Goal: Transaction & Acquisition: Purchase product/service

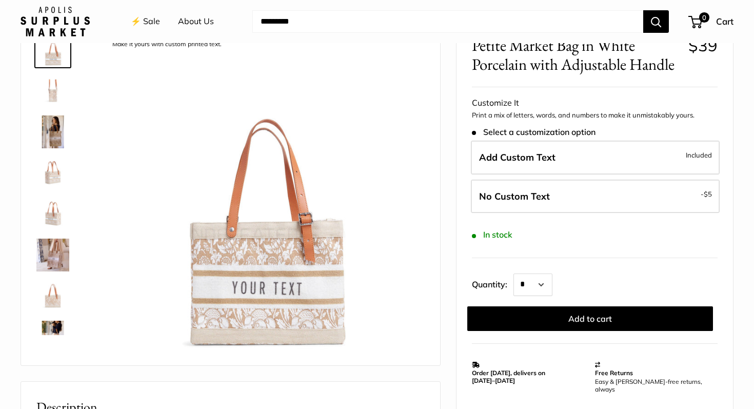
scroll to position [67, 0]
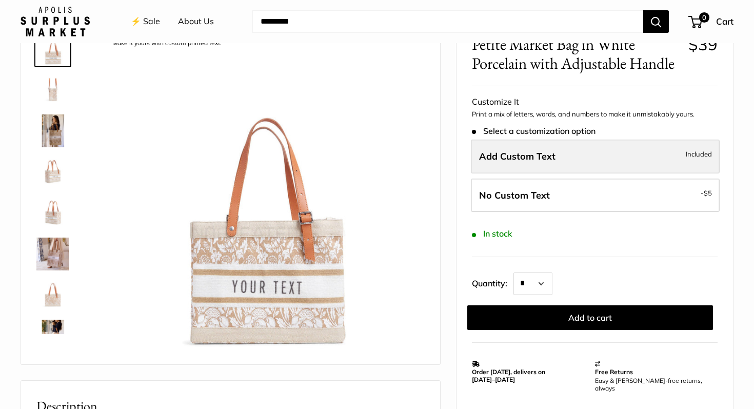
click at [571, 159] on label "Add Custom Text Included" at bounding box center [595, 156] width 249 height 34
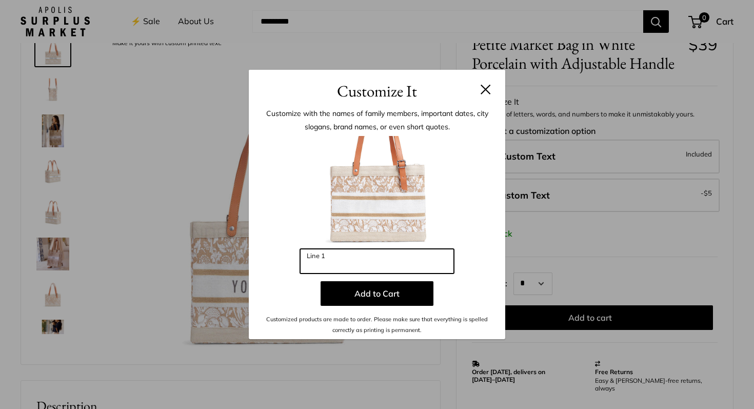
click at [379, 261] on input "Line 1" at bounding box center [377, 261] width 154 height 25
type input "*"
type input "****"
click at [644, 219] on div "Customize It Customize with the names of family members, important dates, city …" at bounding box center [377, 204] width 754 height 409
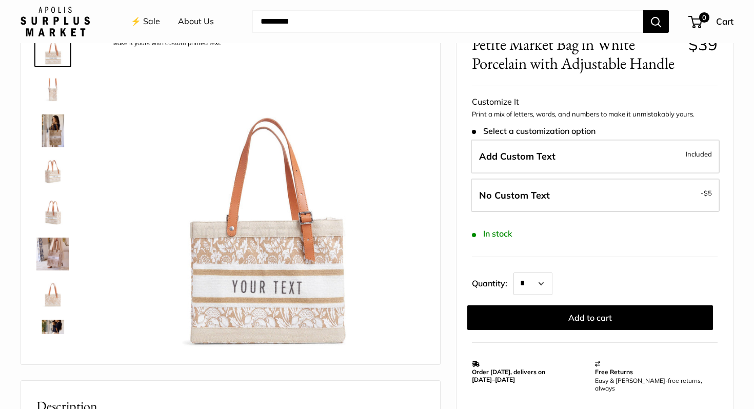
click at [50, 297] on img at bounding box center [52, 294] width 33 height 33
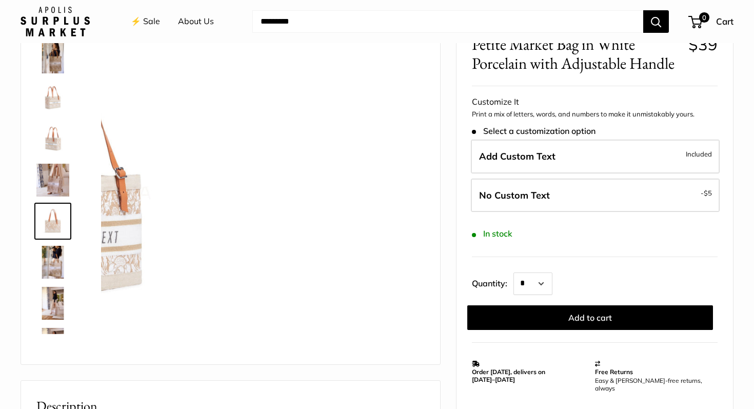
scroll to position [114, 0]
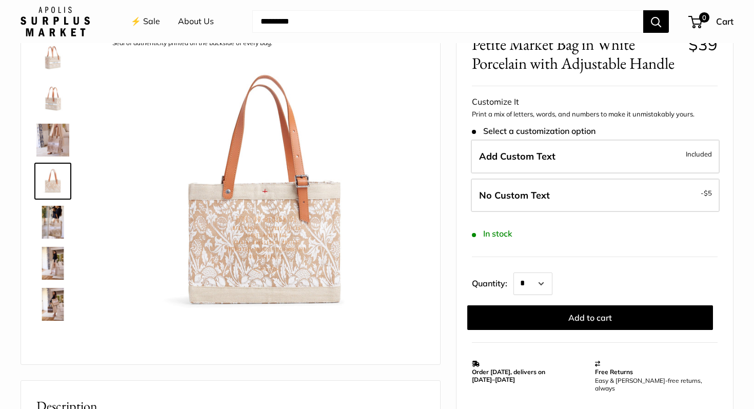
click at [55, 181] on img at bounding box center [52, 181] width 33 height 33
click at [53, 103] on img at bounding box center [52, 99] width 33 height 33
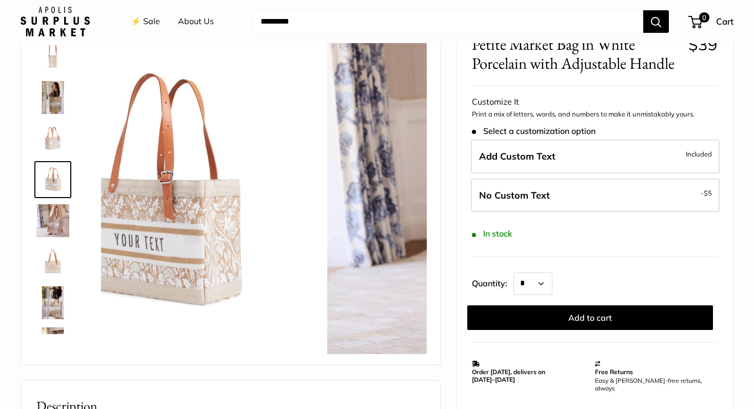
scroll to position [32, 0]
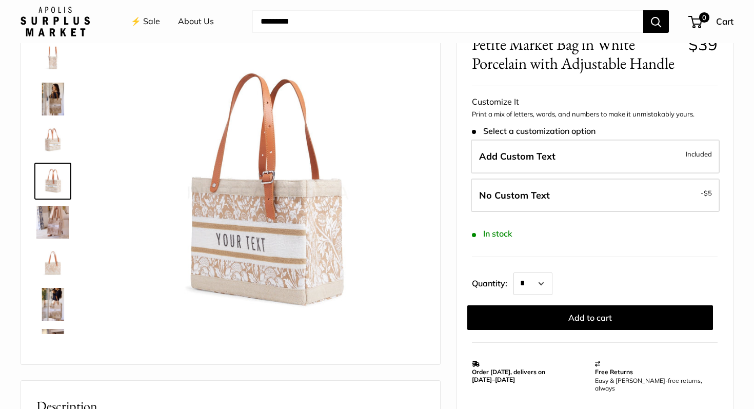
click at [52, 62] on img at bounding box center [52, 58] width 33 height 33
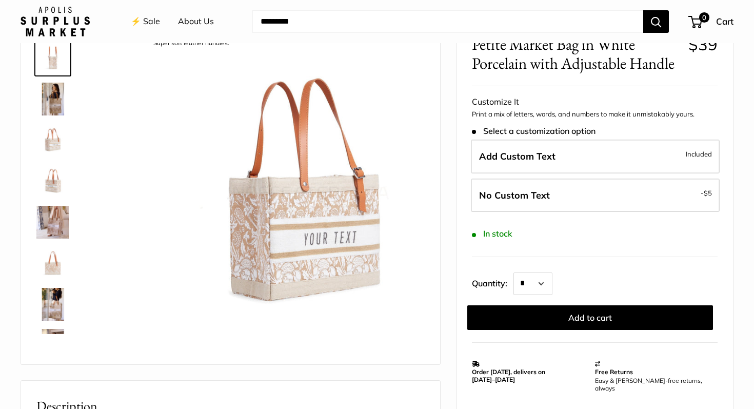
scroll to position [0, 0]
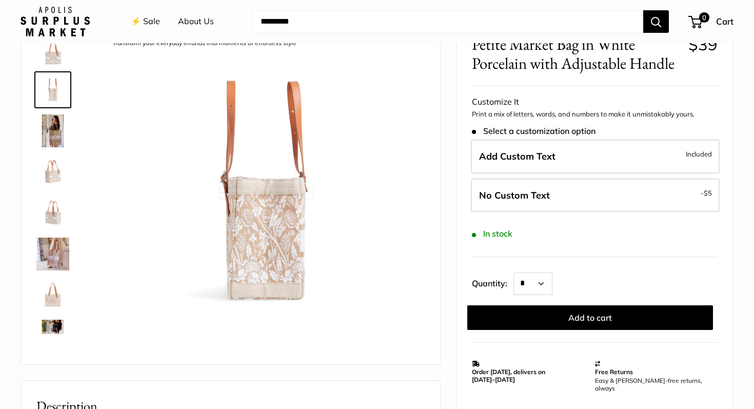
click at [59, 256] on img at bounding box center [52, 253] width 33 height 33
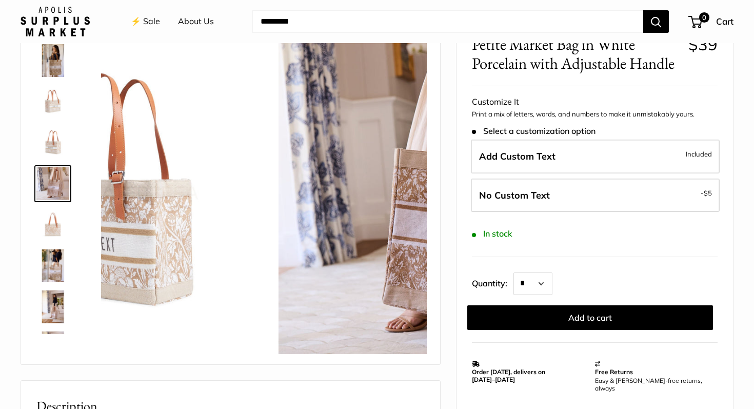
scroll to position [73, 0]
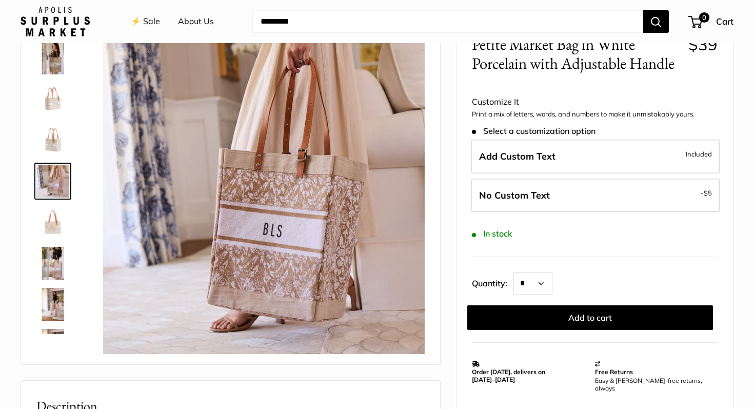
click at [54, 314] on img at bounding box center [52, 304] width 33 height 33
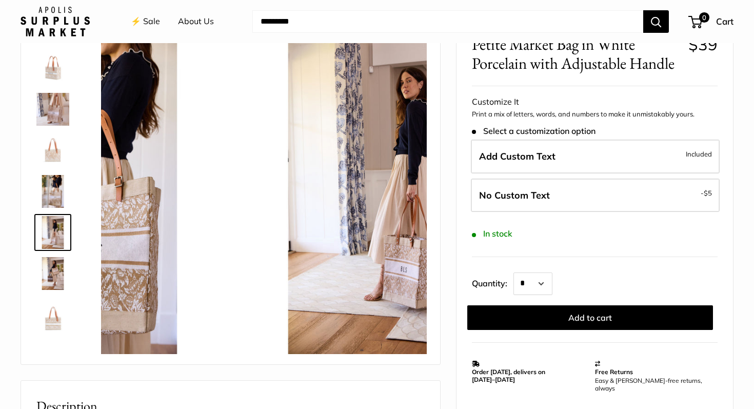
scroll to position [148, 0]
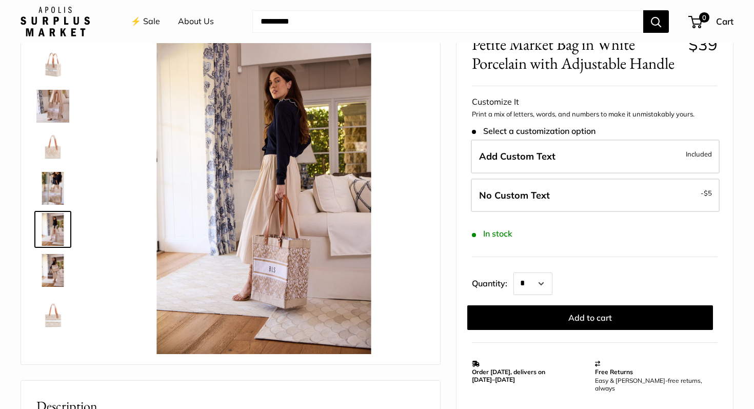
click at [49, 272] on img at bounding box center [52, 270] width 33 height 33
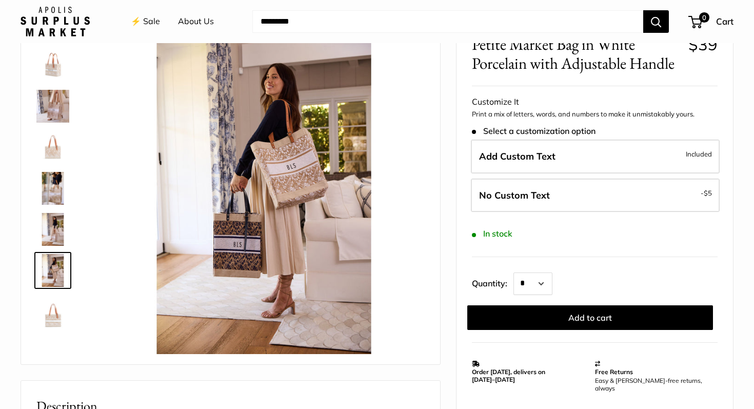
click at [60, 229] on img at bounding box center [52, 229] width 33 height 33
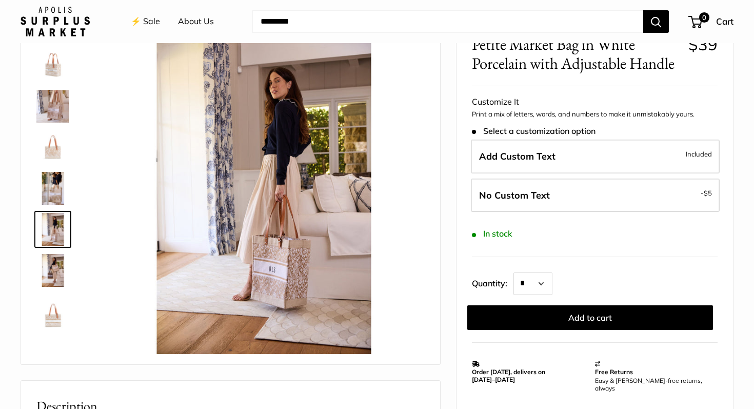
click at [57, 188] on img at bounding box center [52, 188] width 33 height 33
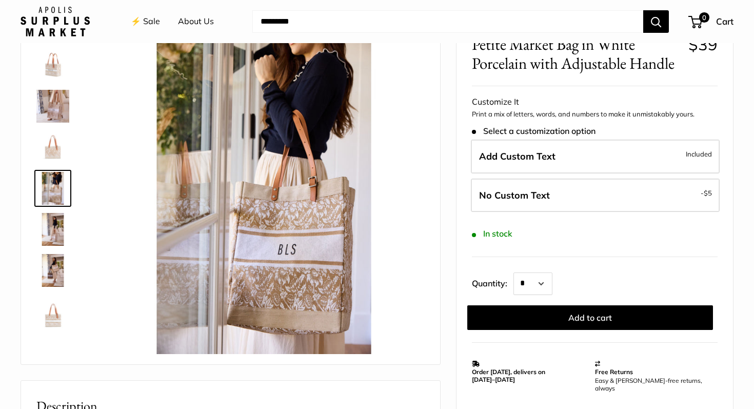
click at [51, 146] on img at bounding box center [52, 147] width 33 height 33
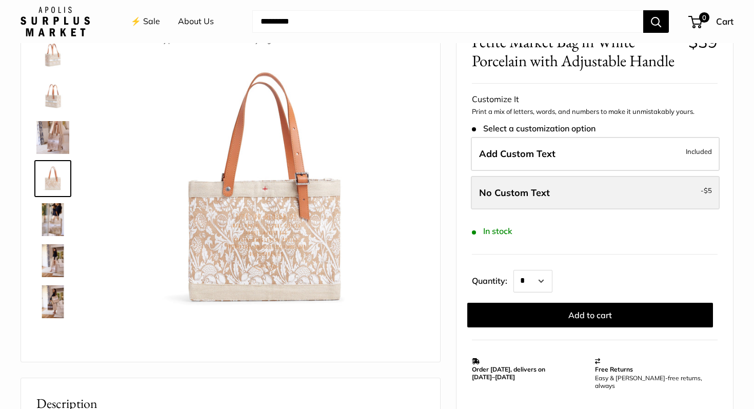
scroll to position [73, 0]
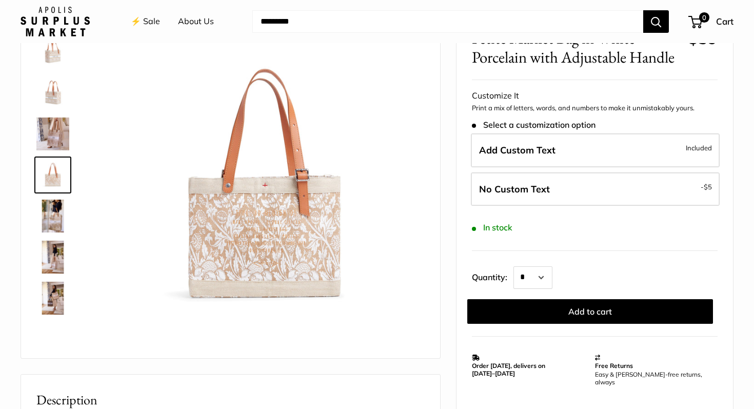
click at [53, 219] on img at bounding box center [52, 215] width 33 height 33
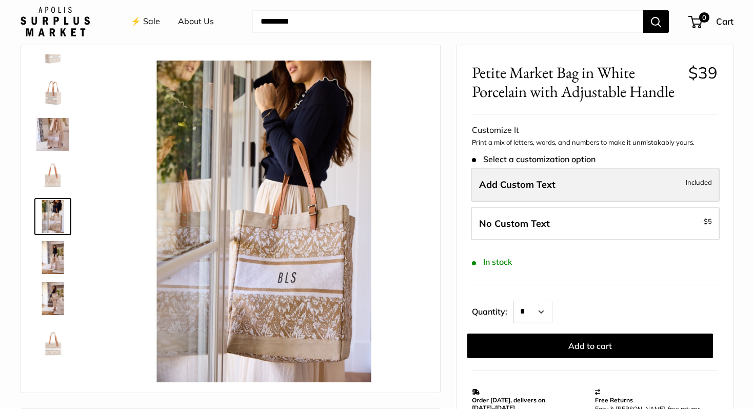
scroll to position [42, 0]
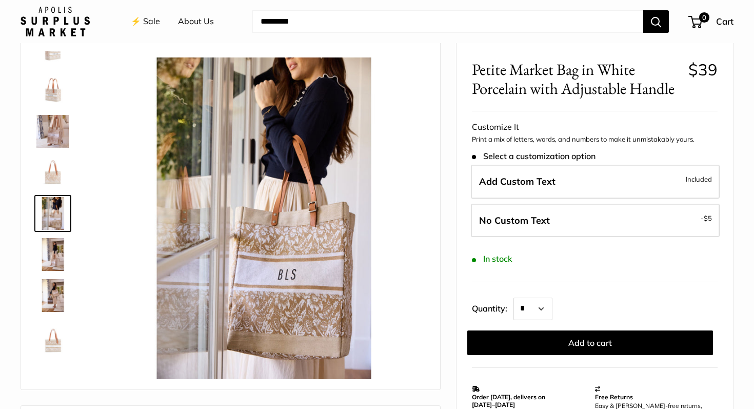
click at [54, 175] on img at bounding box center [52, 172] width 33 height 33
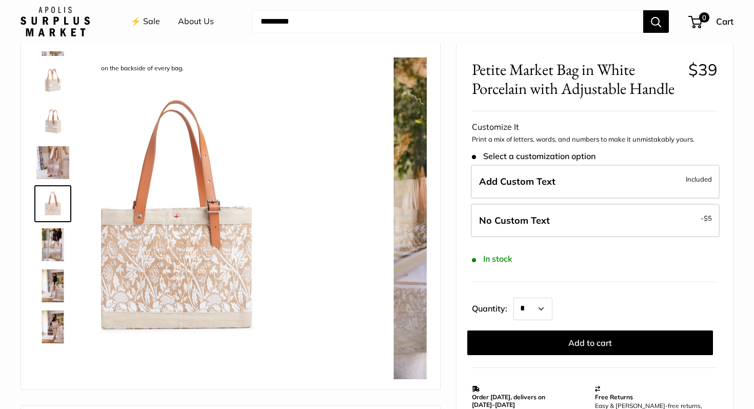
scroll to position [114, 0]
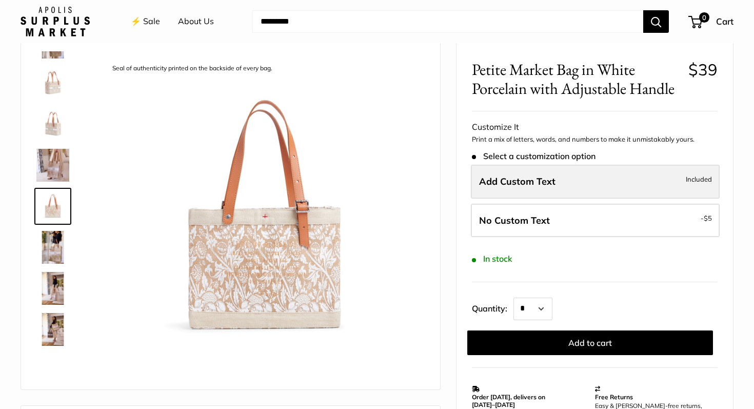
click at [517, 182] on span "Add Custom Text" at bounding box center [517, 181] width 76 height 12
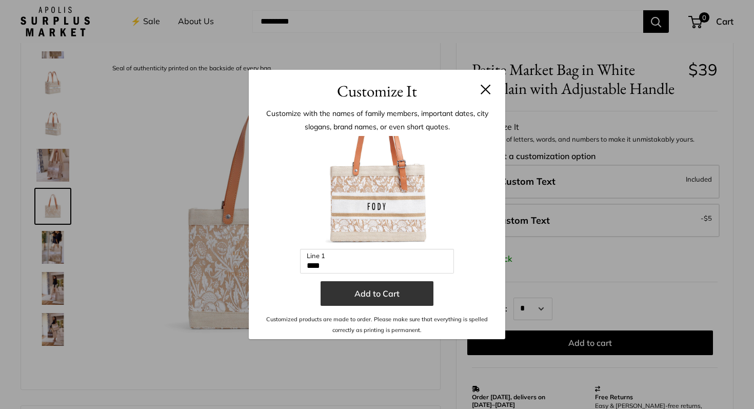
click at [378, 296] on button "Add to Cart" at bounding box center [376, 293] width 113 height 25
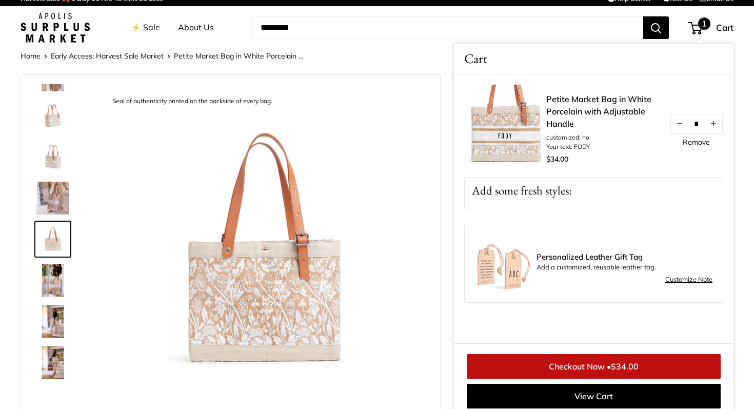
scroll to position [0, 0]
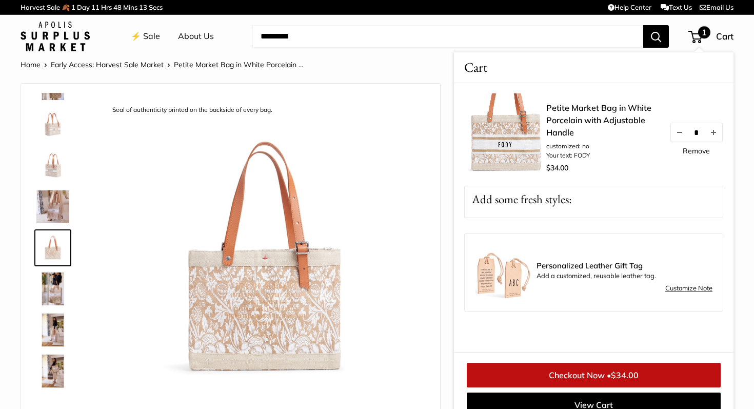
click at [596, 372] on link "Checkout Now • $34.00" at bounding box center [593, 374] width 254 height 25
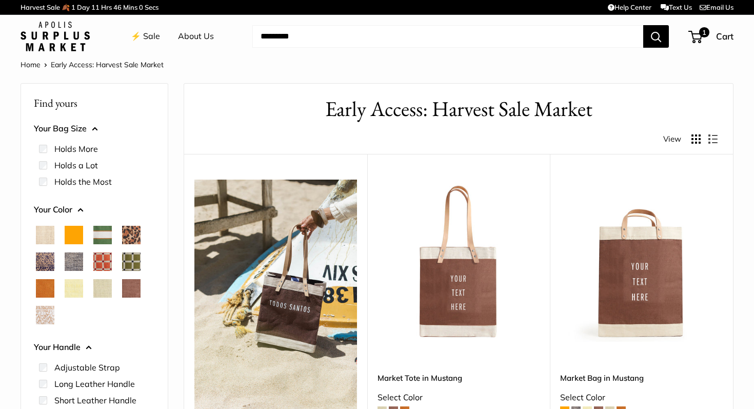
click at [131, 234] on span "Cheetah" at bounding box center [131, 235] width 18 height 18
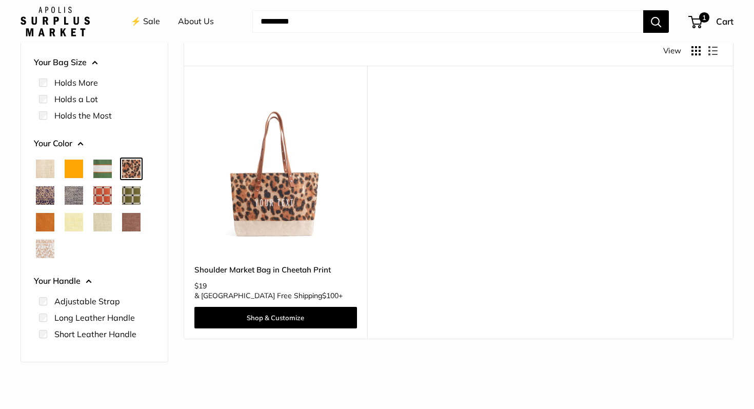
scroll to position [89, 0]
click at [45, 189] on span "Blue Porcelain" at bounding box center [45, 195] width 18 height 18
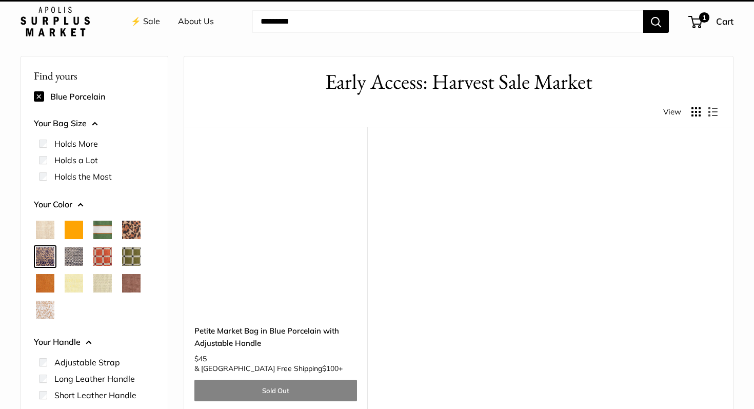
scroll to position [27, 0]
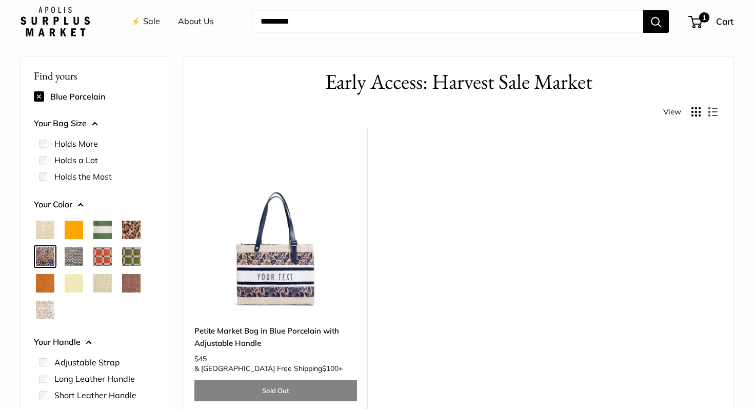
click at [42, 312] on span "White Porcelain" at bounding box center [45, 309] width 18 height 18
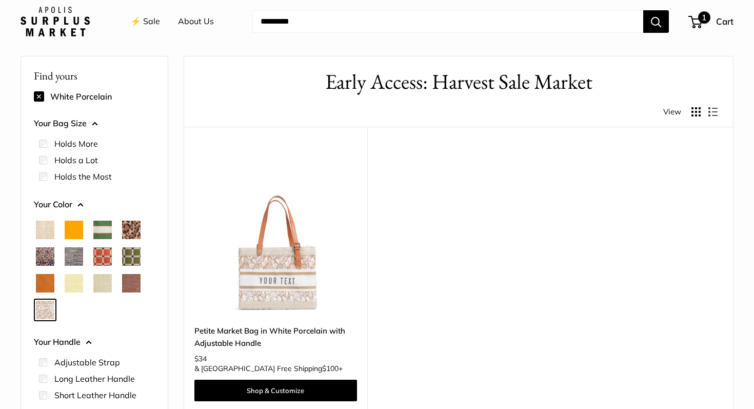
click at [729, 21] on span "Cart" at bounding box center [724, 21] width 17 height 11
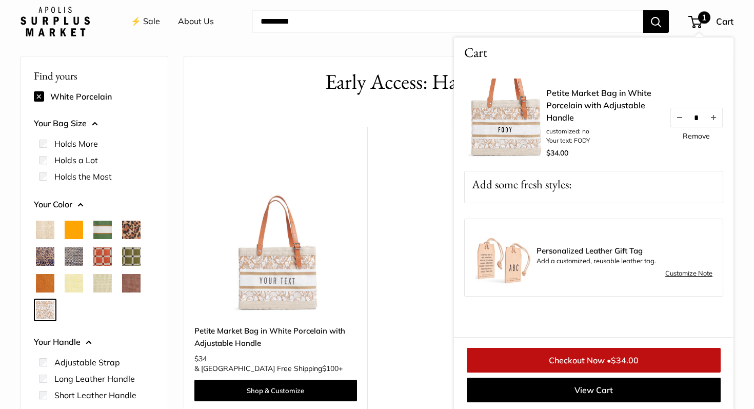
click at [615, 363] on span "$34.00" at bounding box center [625, 360] width 28 height 10
